Goal: Communication & Community: Share content

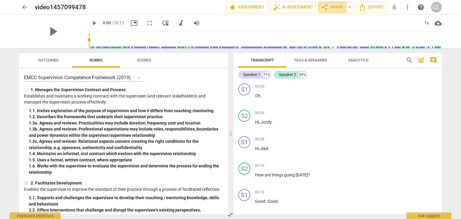
click at [331, 5] on span "share Share" at bounding box center [332, 7] width 22 height 7
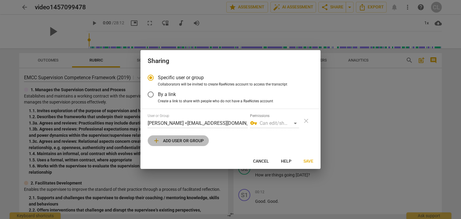
click at [185, 143] on span "add Add user or group" at bounding box center [178, 140] width 51 height 7
radio input "false"
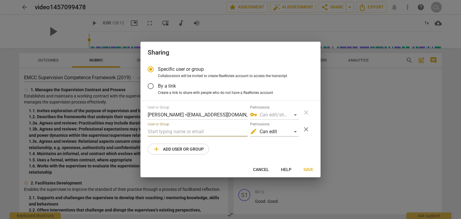
click at [173, 134] on input "text" at bounding box center [198, 132] width 100 height 10
type input "[PERSON_NAME][EMAIL_ADDRESS][DOMAIN_NAME]"
click at [308, 167] on span "Save" at bounding box center [309, 170] width 10 height 6
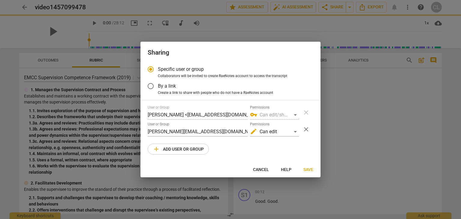
radio input "false"
type input "[PERSON_NAME] <[PERSON_NAME][EMAIL_ADDRESS][DOMAIN_NAME]>"
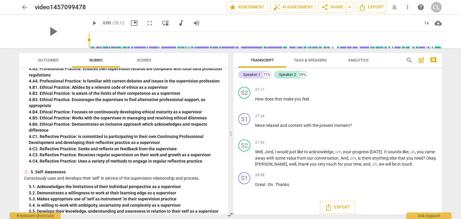
scroll to position [346, 0]
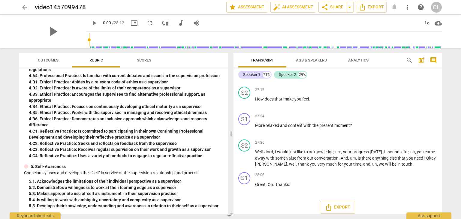
click at [312, 60] on span "Tags & Speakers" at bounding box center [310, 60] width 33 height 5
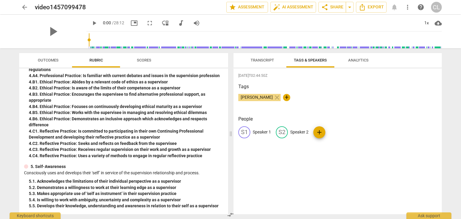
click at [362, 64] on span "Analytics" at bounding box center [358, 60] width 35 height 8
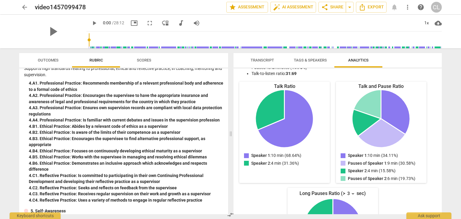
scroll to position [300, 0]
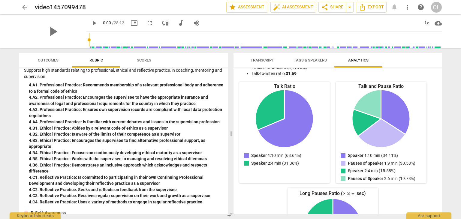
click at [149, 62] on span "Scores" at bounding box center [144, 60] width 14 height 5
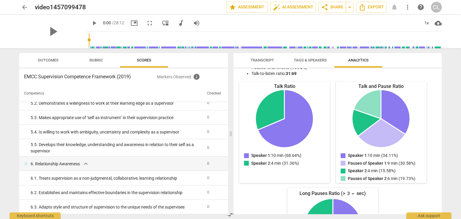
scroll to position [686, 0]
click at [257, 6] on span "star Assessment" at bounding box center [247, 7] width 36 height 7
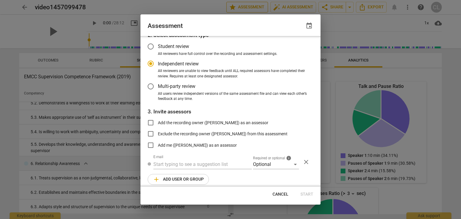
scroll to position [35, 0]
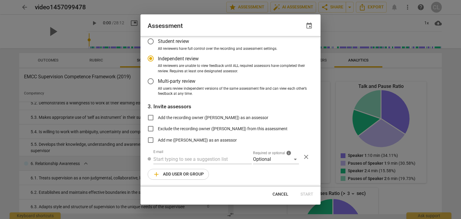
click at [374, 23] on div at bounding box center [230, 109] width 461 height 219
radio input "false"
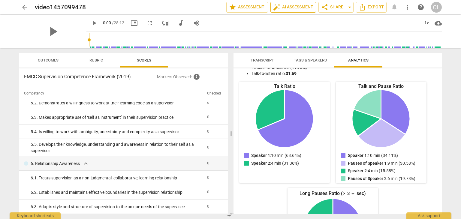
click at [306, 7] on span "auto_fix_high AI Assessment" at bounding box center [293, 7] width 40 height 7
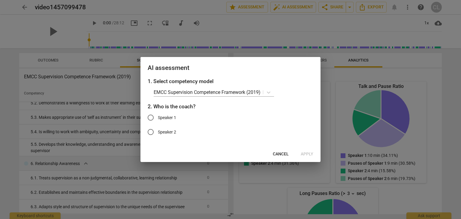
click at [453, 96] on div at bounding box center [230, 109] width 461 height 219
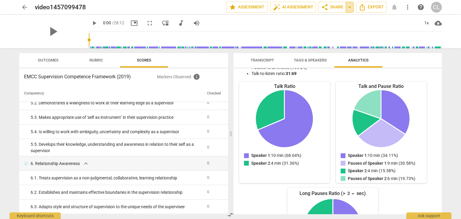
click at [350, 8] on span "arrow_drop_down" at bounding box center [349, 7] width 7 height 7
click at [335, 7] on span "share Share" at bounding box center [332, 7] width 22 height 7
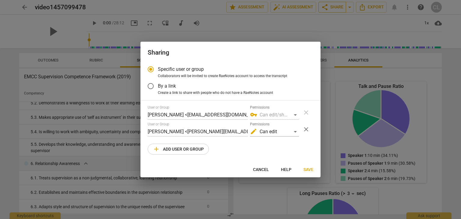
radio input "false"
